Goal: Transaction & Acquisition: Purchase product/service

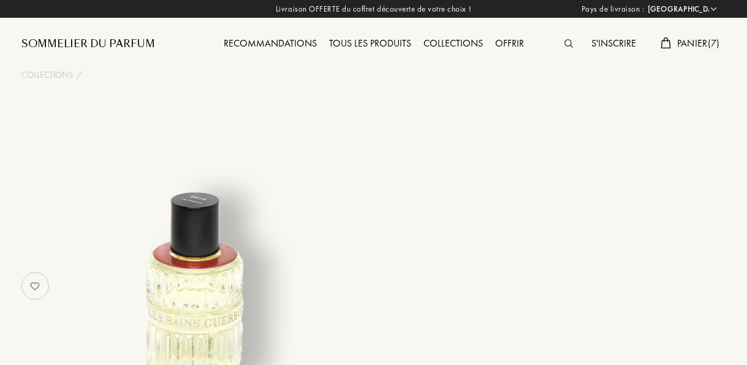
select select "FR"
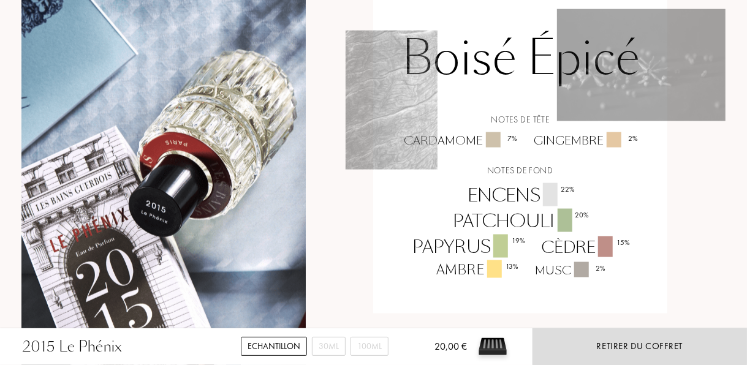
scroll to position [839, 0]
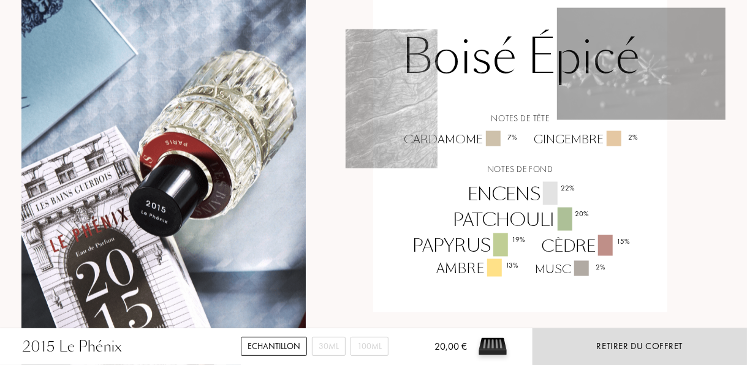
click at [450, 339] on div "20,00 €" at bounding box center [463, 350] width 96 height 29
click at [435, 355] on div "20,00 €" at bounding box center [441, 353] width 52 height 26
click at [499, 342] on img at bounding box center [492, 346] width 37 height 37
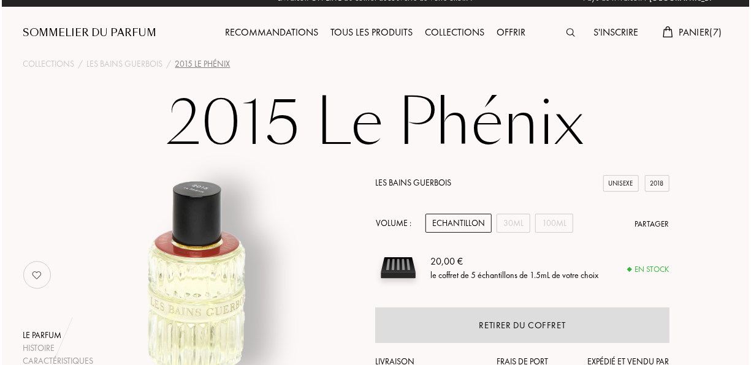
scroll to position [0, 0]
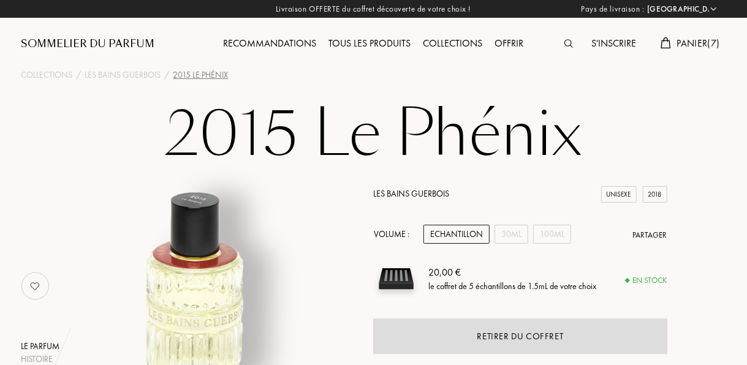
click at [686, 42] on span "Panier ( 7 )" at bounding box center [698, 43] width 43 height 13
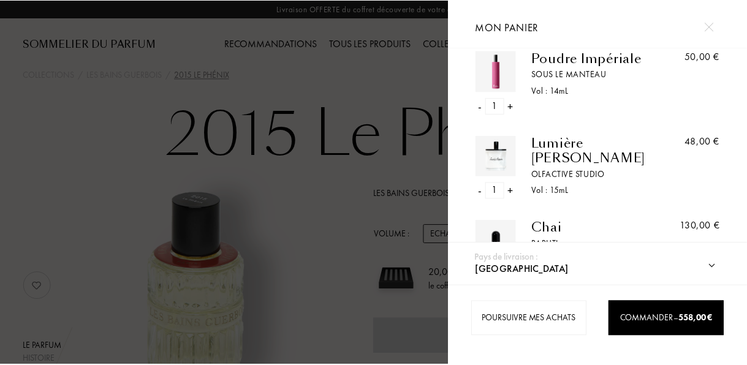
scroll to position [431, 0]
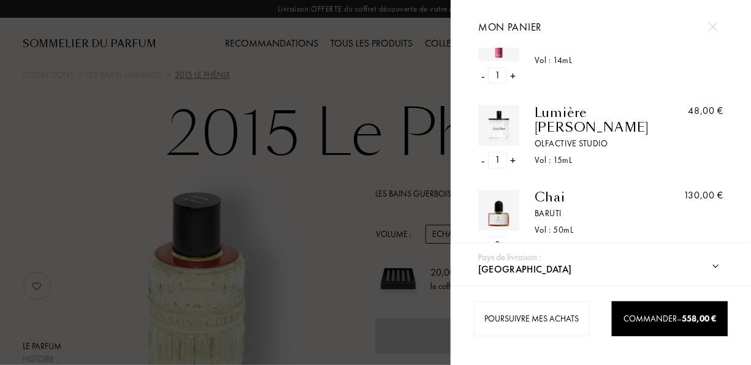
click at [289, 193] on div at bounding box center [225, 182] width 450 height 365
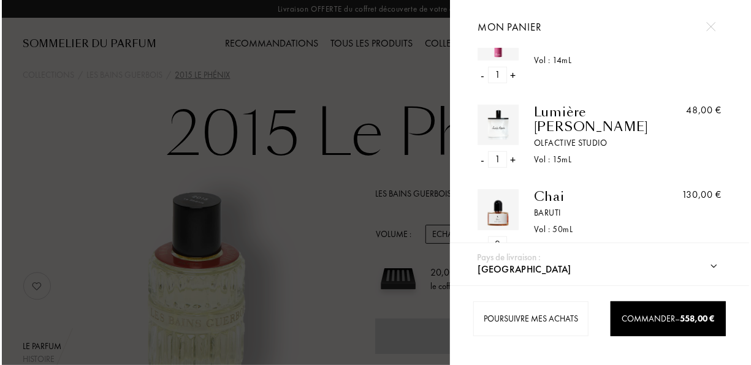
scroll to position [430, 0]
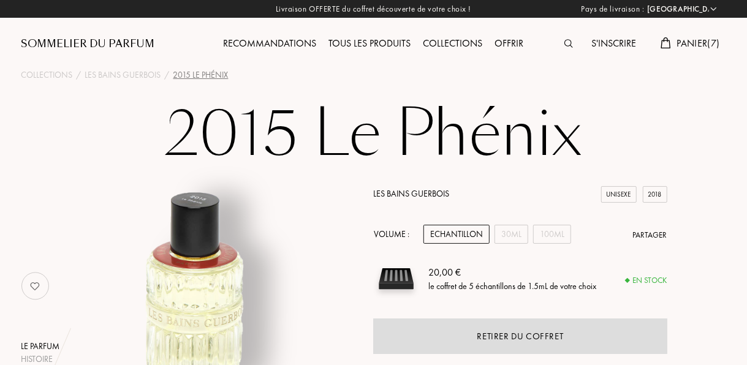
click at [694, 39] on span "Panier ( 7 )" at bounding box center [698, 43] width 43 height 13
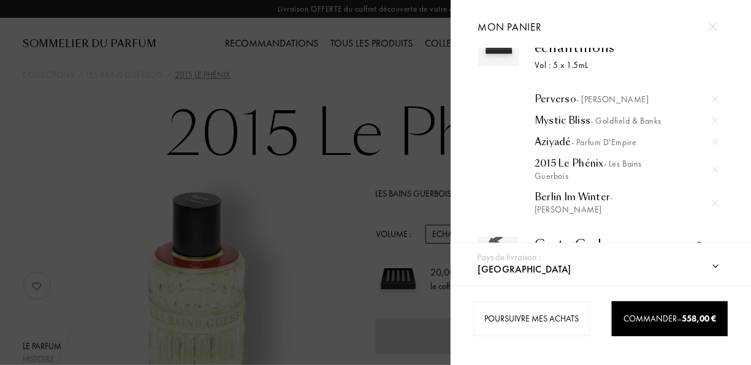
scroll to position [45, 0]
click at [552, 123] on div "Mystic Bliss - Goldfield & Banks" at bounding box center [626, 120] width 184 height 12
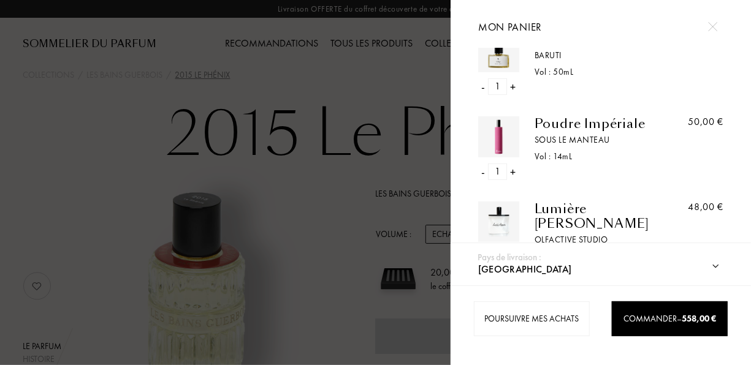
scroll to position [335, 0]
drag, startPoint x: 572, startPoint y: 133, endPoint x: 637, endPoint y: 138, distance: 64.5
click at [637, 150] on div "Vol : 14 mL" at bounding box center [597, 156] width 127 height 13
drag, startPoint x: 585, startPoint y: 119, endPoint x: 540, endPoint y: 129, distance: 46.4
click at [540, 129] on div "Poudre Impériale Sous le Manteau Vol : 14 mL" at bounding box center [590, 148] width 143 height 64
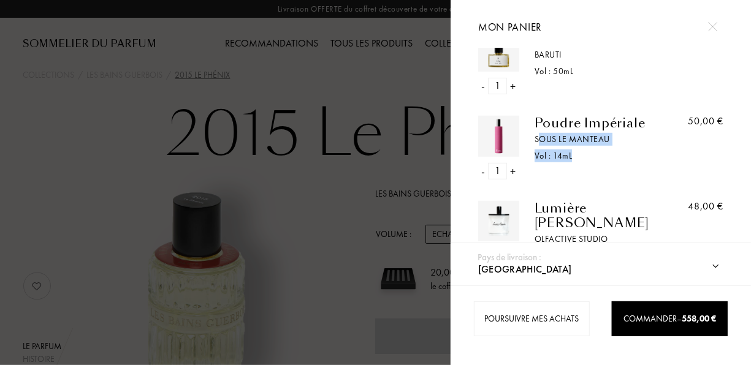
drag, startPoint x: 540, startPoint y: 129, endPoint x: 504, endPoint y: 126, distance: 35.6
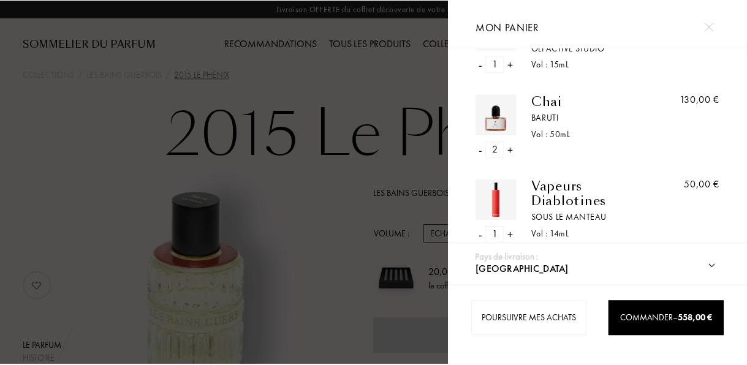
scroll to position [536, 0]
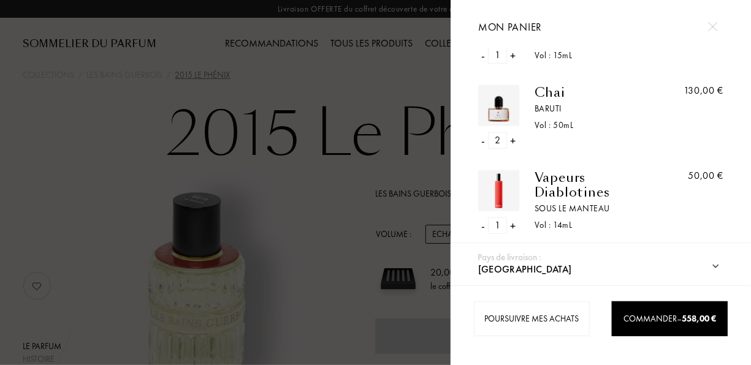
click at [717, 33] on div at bounding box center [712, 26] width 21 height 21
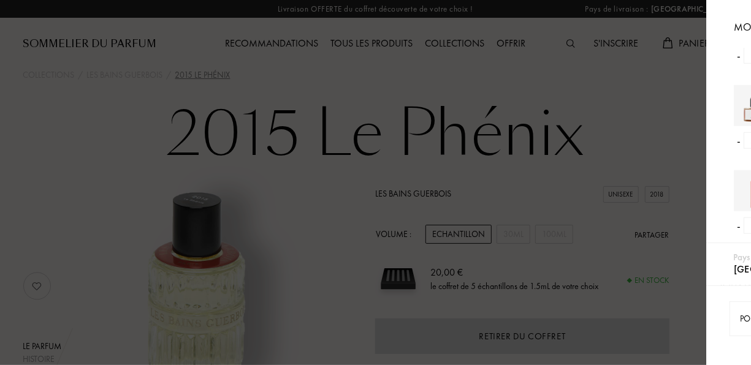
scroll to position [534, 0]
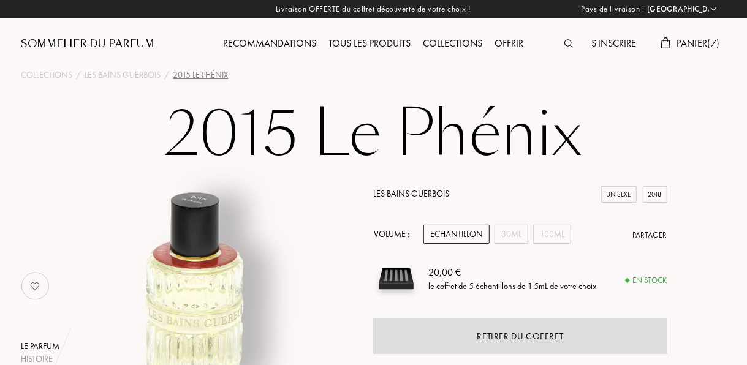
click at [689, 45] on span "Panier ( 7 )" at bounding box center [698, 43] width 43 height 13
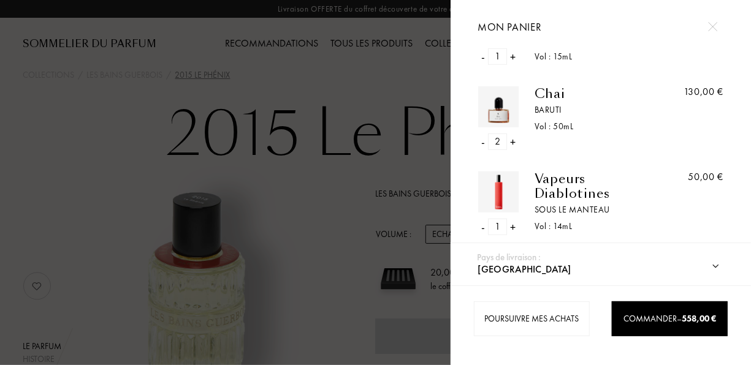
click at [487, 219] on div "- 1 +" at bounding box center [498, 227] width 41 height 17
click at [480, 219] on div "- 1 +" at bounding box center [498, 227] width 41 height 17
click at [484, 219] on div "-" at bounding box center [483, 227] width 4 height 17
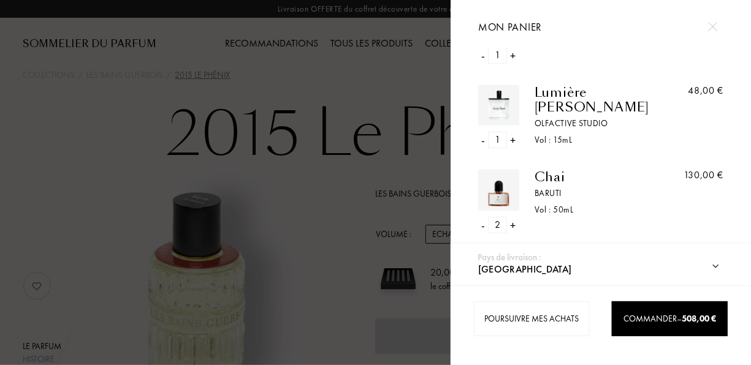
click at [485, 217] on div "- 2 +" at bounding box center [498, 225] width 41 height 17
click at [482, 217] on div "-" at bounding box center [483, 225] width 4 height 17
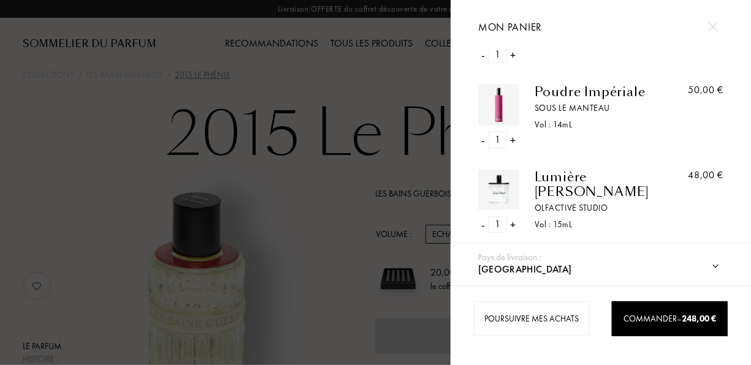
click at [482, 216] on div "-" at bounding box center [483, 224] width 4 height 17
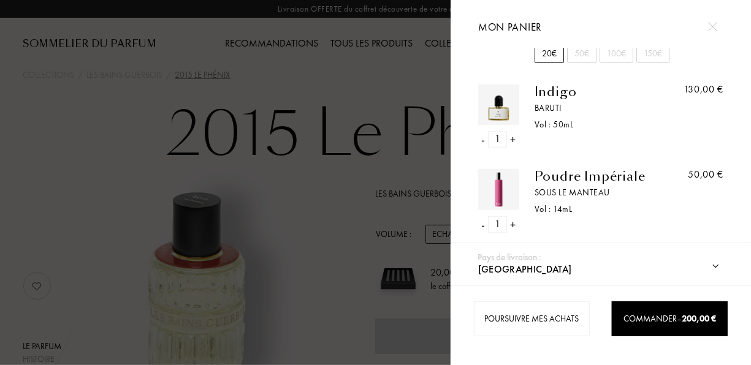
click at [482, 131] on div "-" at bounding box center [483, 139] width 4 height 17
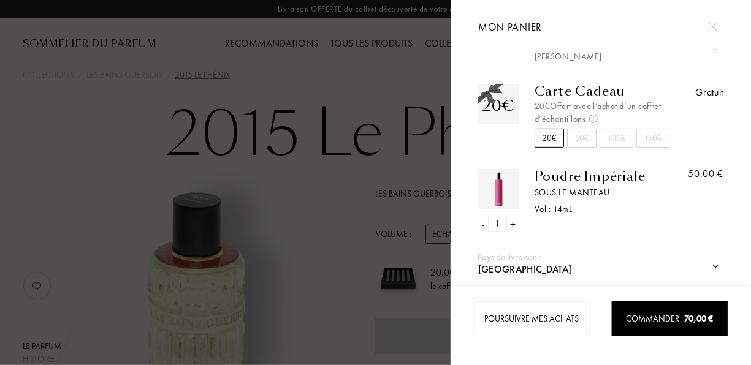
click at [482, 216] on div "-" at bounding box center [483, 224] width 4 height 17
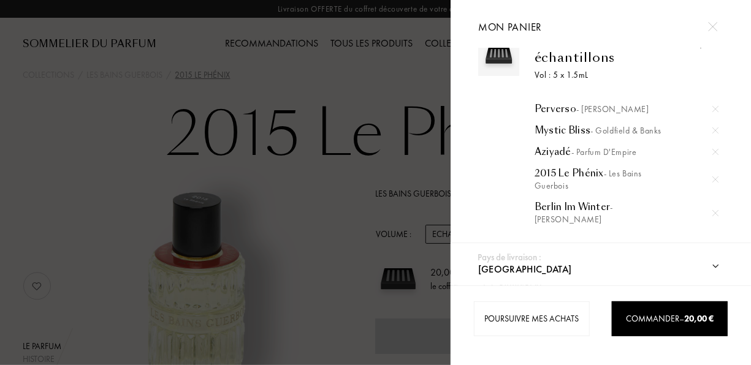
scroll to position [33, 0]
click at [712, 112] on img at bounding box center [715, 110] width 6 height 6
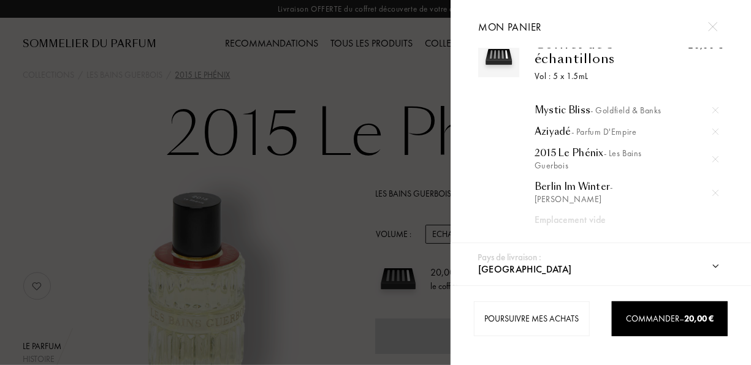
click at [714, 113] on div at bounding box center [715, 110] width 18 height 18
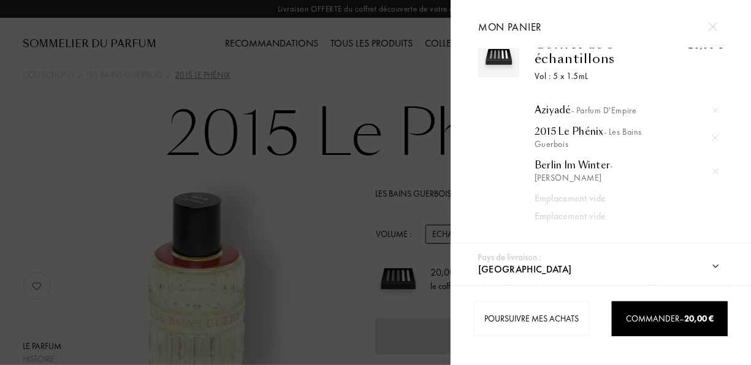
click at [713, 115] on div at bounding box center [715, 110] width 18 height 18
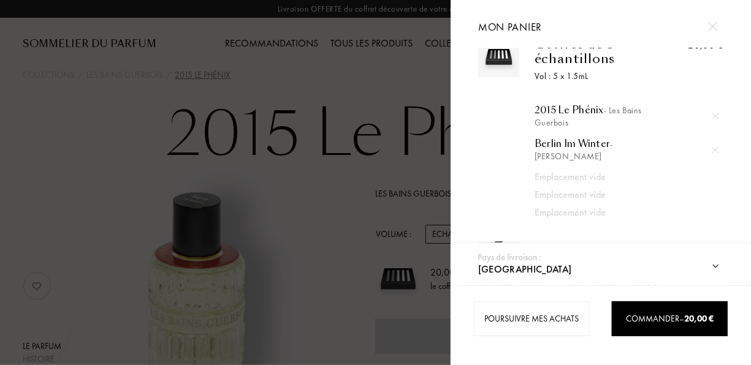
click at [713, 117] on img at bounding box center [715, 116] width 6 height 6
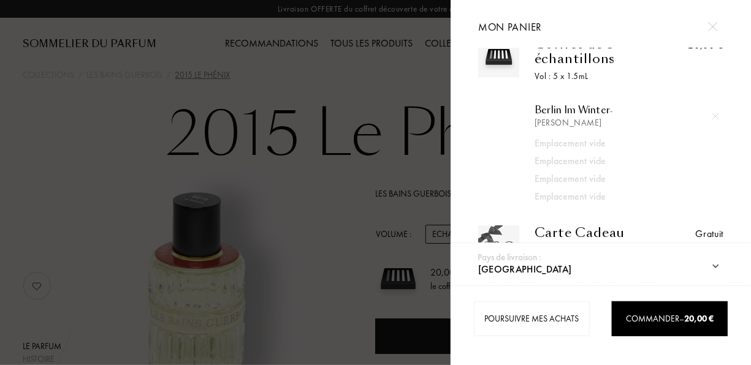
click at [712, 113] on img at bounding box center [715, 116] width 6 height 6
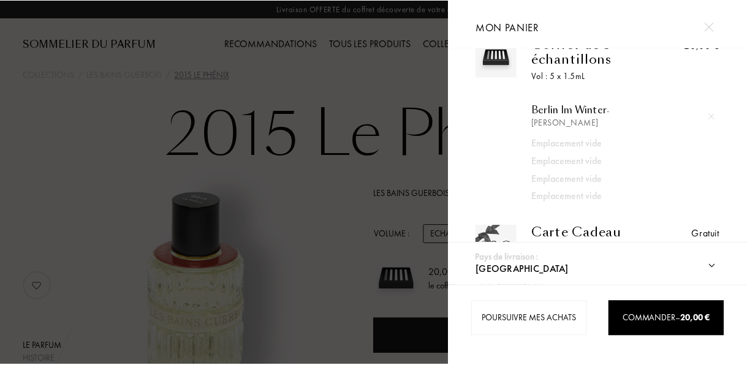
scroll to position [0, 0]
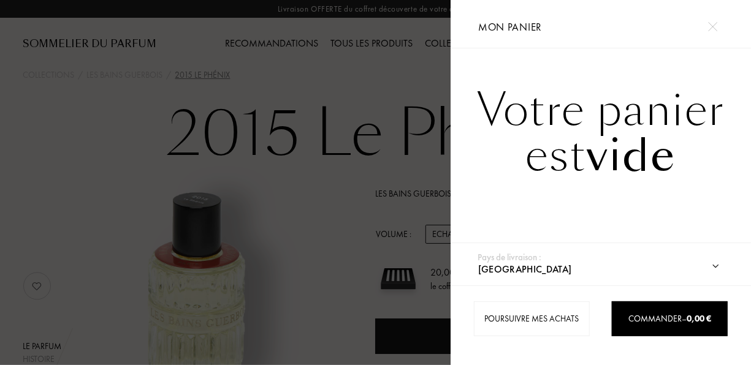
click at [390, 121] on div at bounding box center [225, 182] width 450 height 365
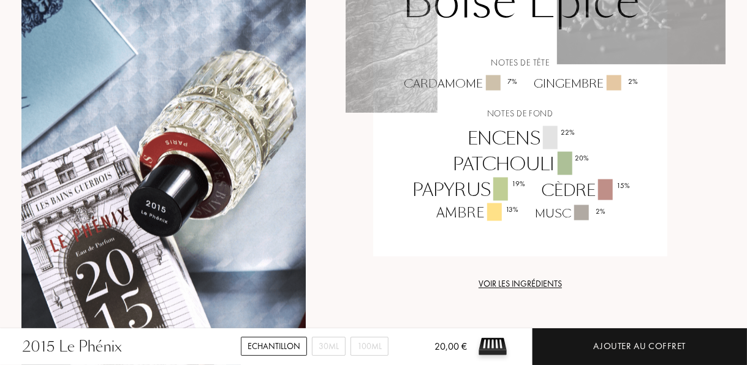
scroll to position [895, 0]
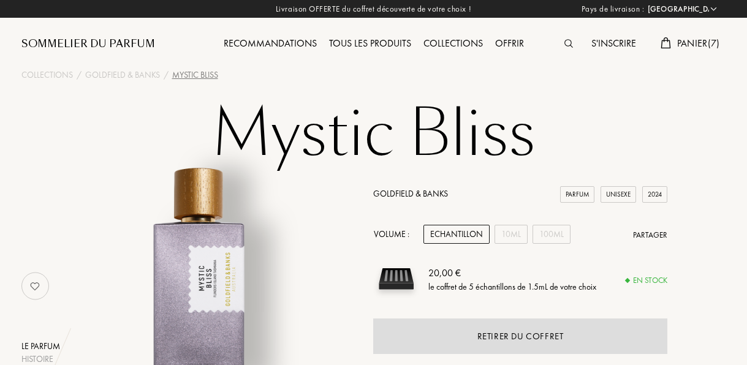
select select "FR"
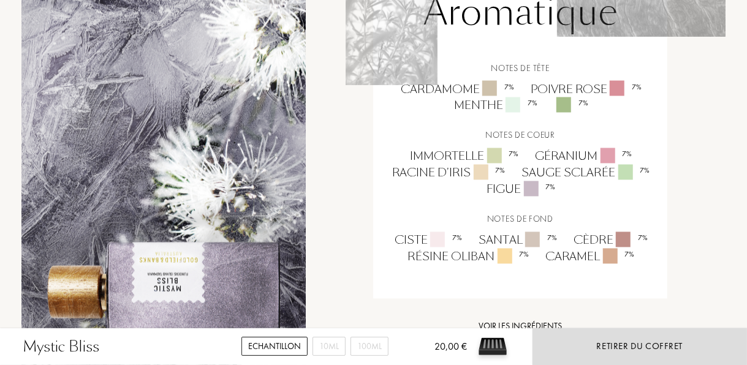
scroll to position [1026, 0]
click at [546, 113] on div "7 %" at bounding box center [570, 105] width 51 height 17
click at [566, 112] on div at bounding box center [563, 104] width 15 height 15
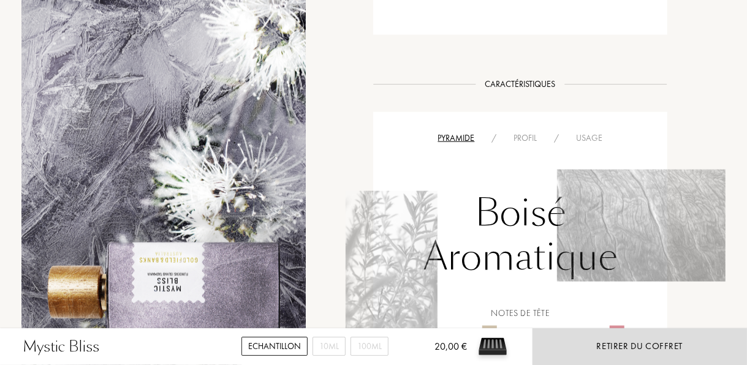
scroll to position [748, 0]
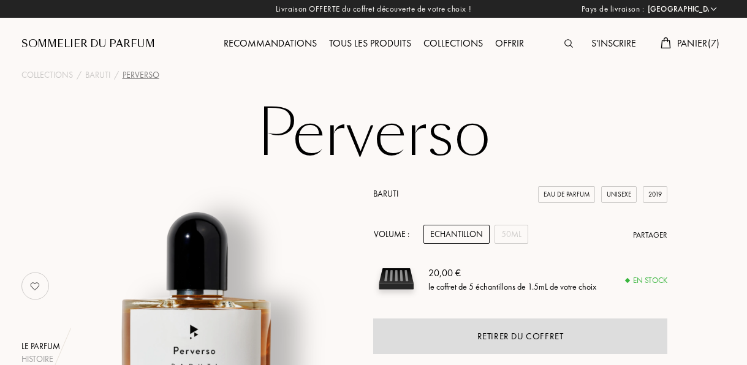
select select "FR"
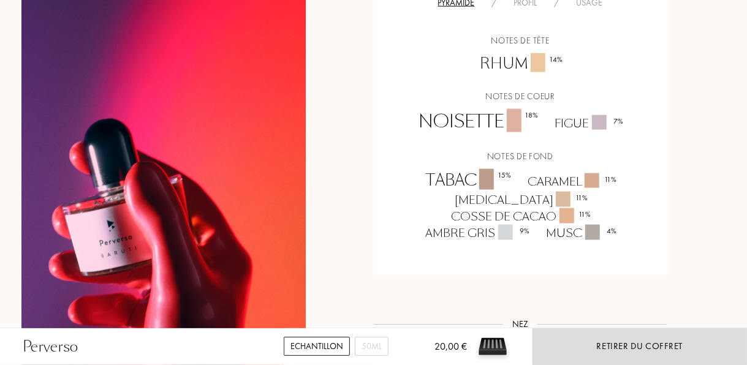
scroll to position [828, 0]
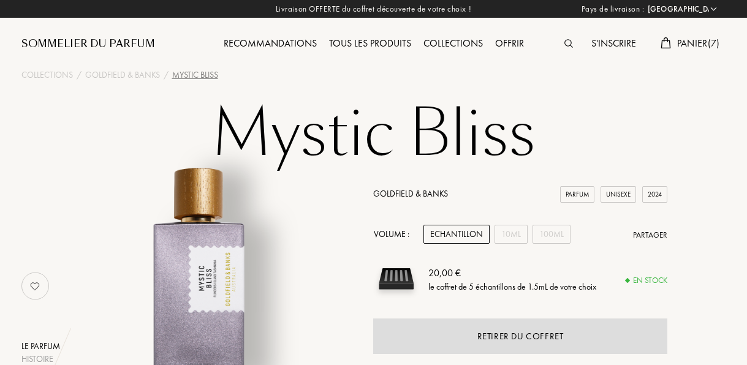
select select "FR"
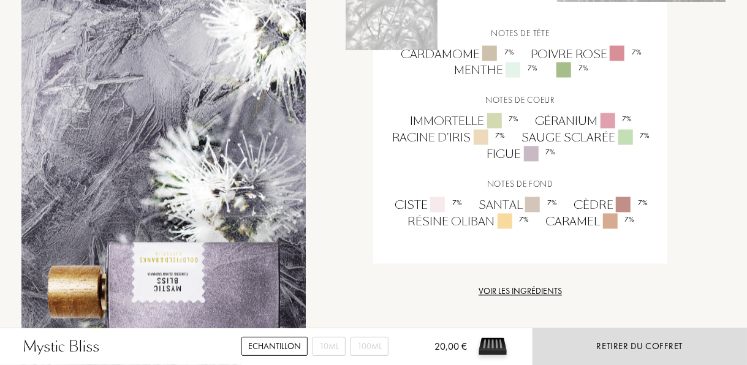
scroll to position [1060, 0]
click at [450, 63] on div "Cardamome 7 %" at bounding box center [457, 55] width 130 height 17
click at [471, 80] on div "Menthe 7 %" at bounding box center [495, 71] width 100 height 17
click at [509, 164] on div "Figue 7 %" at bounding box center [520, 155] width 85 height 17
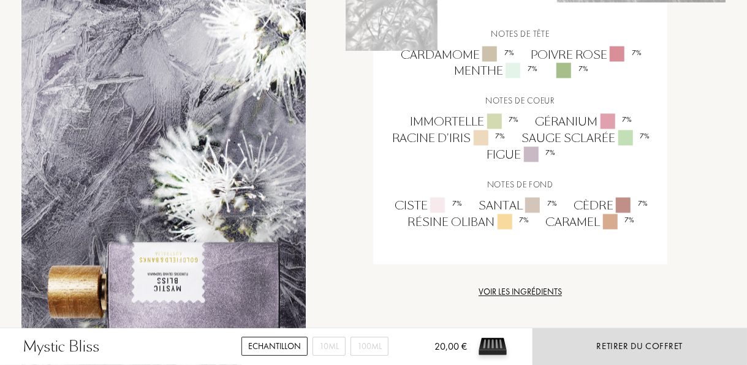
drag, startPoint x: 509, startPoint y: 170, endPoint x: 501, endPoint y: 210, distance: 40.6
click at [501, 210] on div "Notes de tête Cardamome 7 % Poivre rose 7 % Menthe 7 % 7 % Notes de coeur Immor…" at bounding box center [519, 129] width 275 height 203
drag, startPoint x: 501, startPoint y: 210, endPoint x: 566, endPoint y: 211, distance: 65.0
click at [566, 211] on div "Notes de tête Cardamome 7 % Poivre rose 7 % Menthe 7 % 7 % Notes de coeur Immor…" at bounding box center [519, 129] width 275 height 203
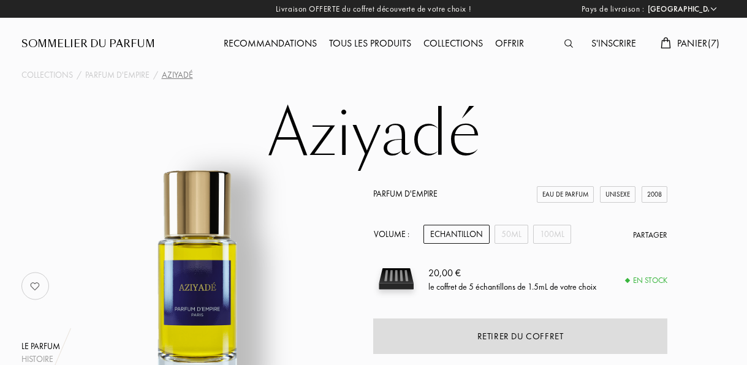
select select "FR"
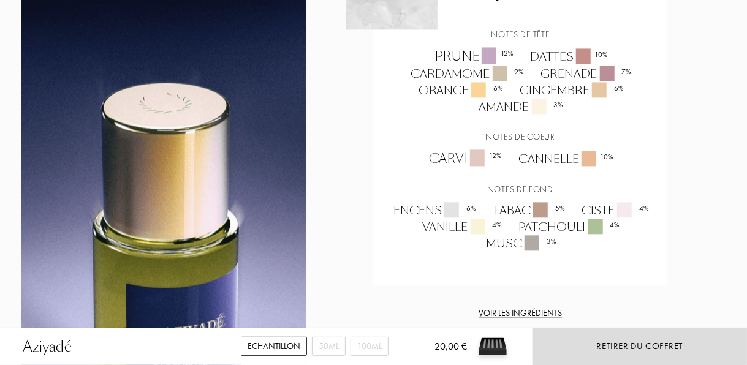
scroll to position [1248, 0]
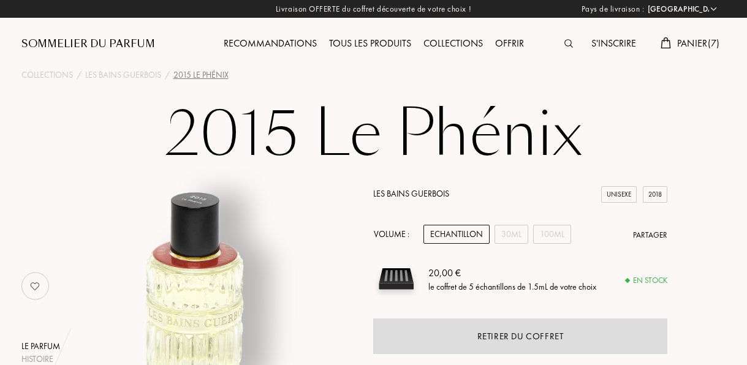
select select "FR"
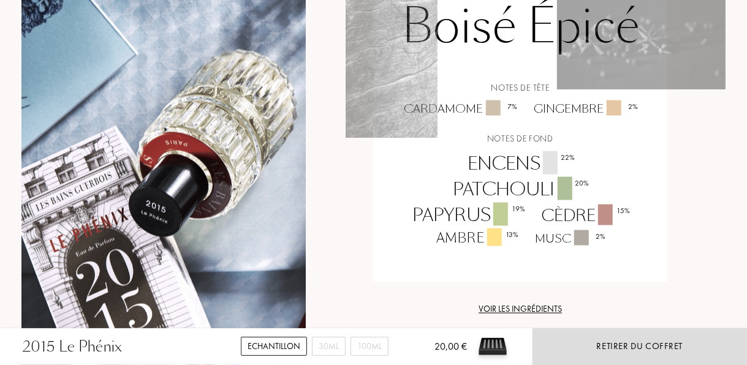
scroll to position [870, 0]
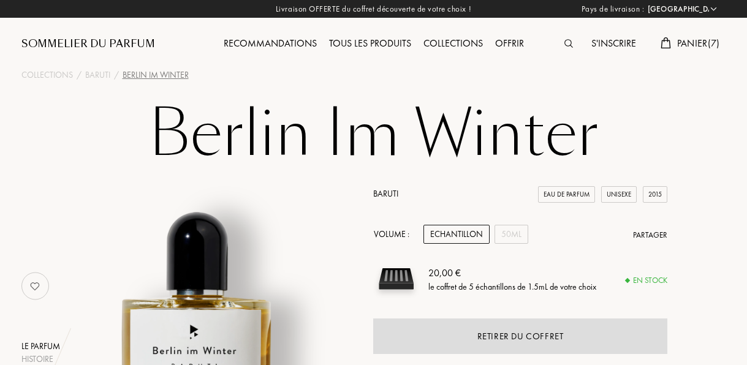
select select "FR"
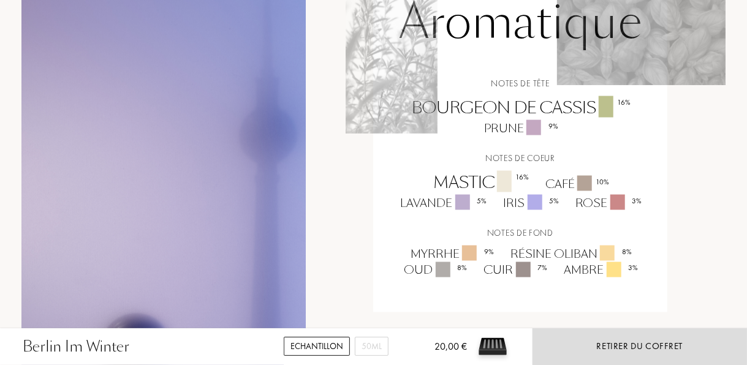
scroll to position [860, 0]
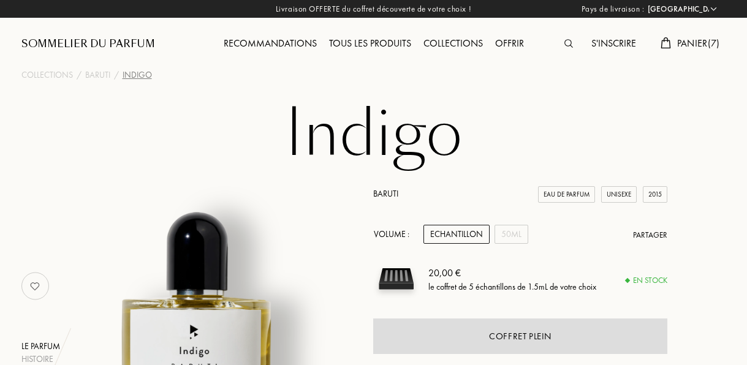
select select "FR"
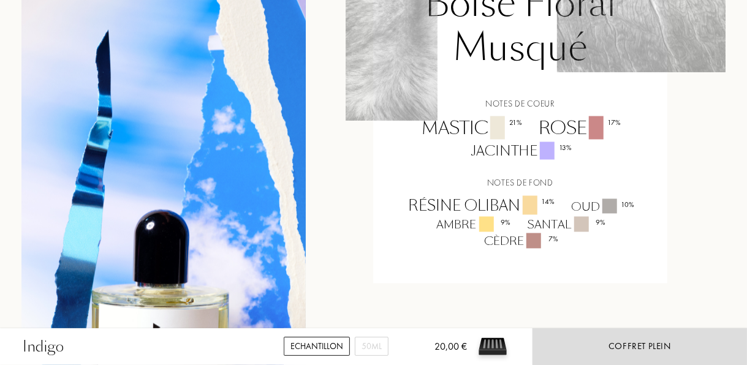
scroll to position [997, 0]
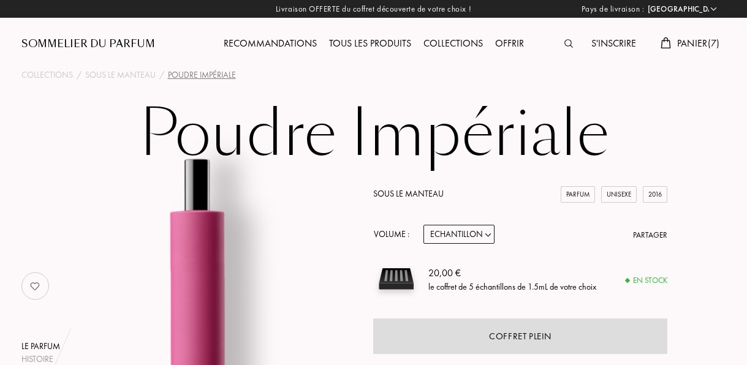
select select "FR"
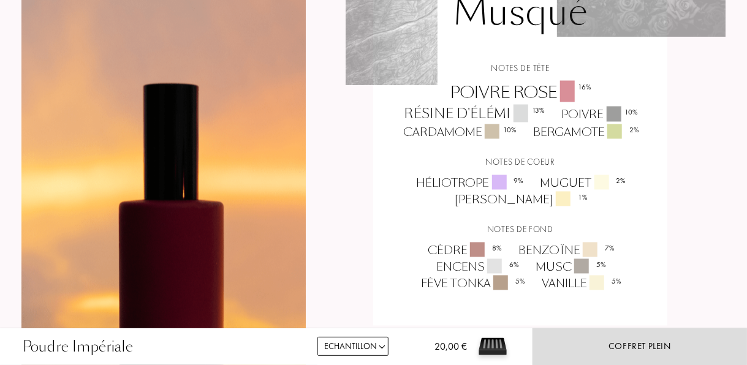
scroll to position [1024, 0]
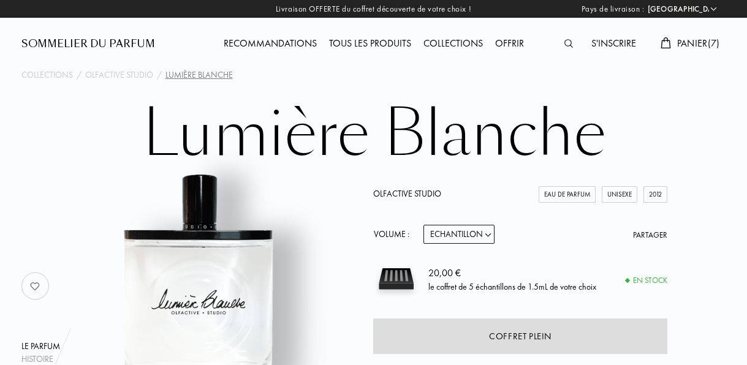
select select "FR"
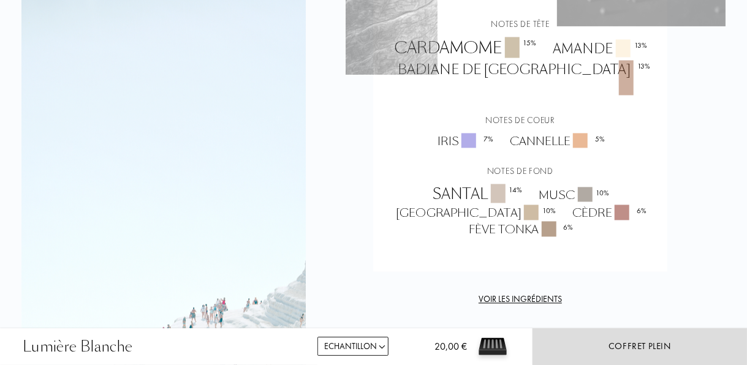
scroll to position [1114, 0]
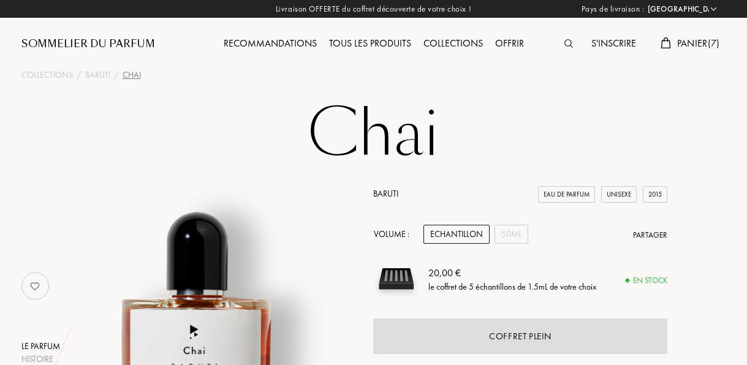
select select "FR"
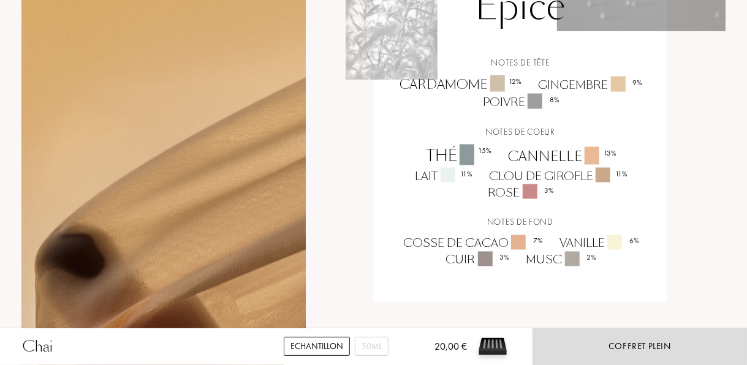
scroll to position [914, 0]
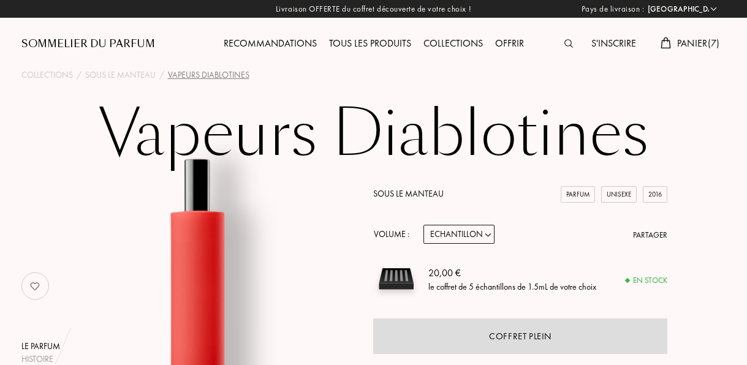
select select "FR"
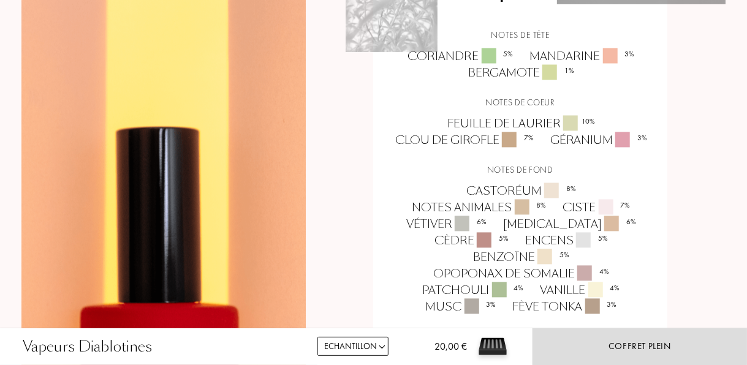
scroll to position [1089, 0]
